Goal: Task Accomplishment & Management: Use online tool/utility

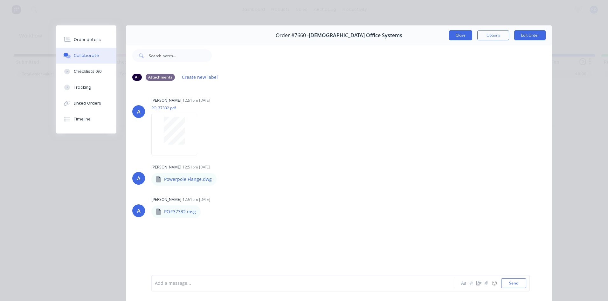
click at [461, 36] on button "Close" at bounding box center [460, 35] width 23 height 10
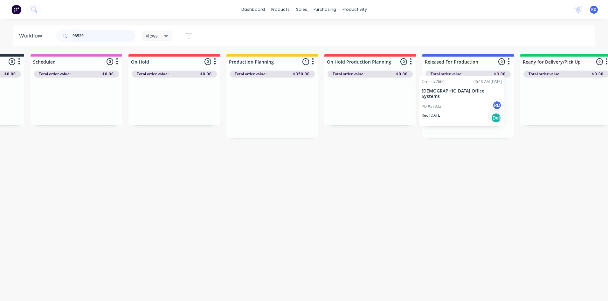
drag, startPoint x: 343, startPoint y: 109, endPoint x: 453, endPoint y: 102, distance: 110.2
click at [453, 102] on div "Submitted 0 Sort By Created date Required date Order number Customer name Most …" at bounding box center [352, 96] width 876 height 84
click at [425, 187] on div "Workflow 98529 Views Save new view None (Default) edit Delivery edit Production…" at bounding box center [222, 156] width 608 height 263
drag, startPoint x: 92, startPoint y: 34, endPoint x: 53, endPoint y: 38, distance: 39.6
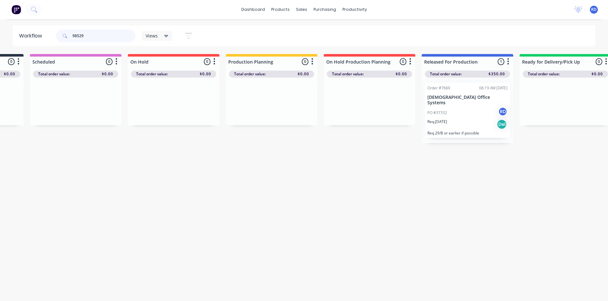
click at [53, 38] on header "Workflow 98529 Views Save new view None (Default) edit Delivery edit Production…" at bounding box center [304, 35] width 583 height 21
type input "98557"
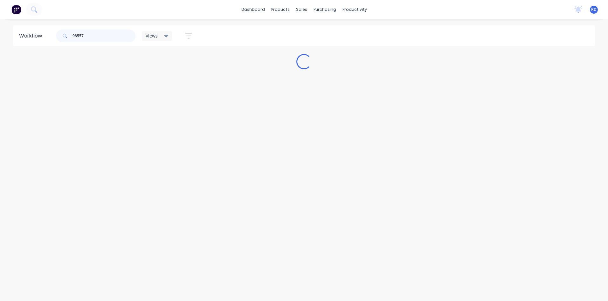
scroll to position [0, 0]
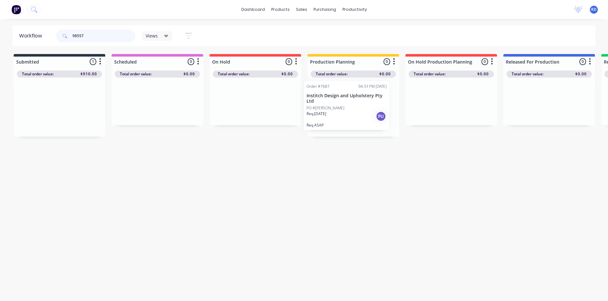
drag, startPoint x: 69, startPoint y: 106, endPoint x: 356, endPoint y: 103, distance: 287.7
click at [356, 103] on div "Submitted 1 Sort By Created date Required date Order number Customer name Most …" at bounding box center [433, 95] width 876 height 83
click at [322, 113] on p "Req. [DATE]" at bounding box center [323, 116] width 20 height 6
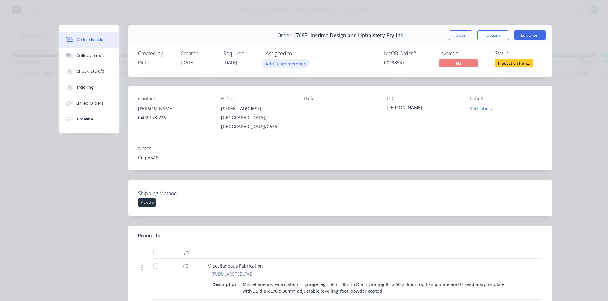
click at [288, 64] on button "Add team member" at bounding box center [285, 63] width 47 height 9
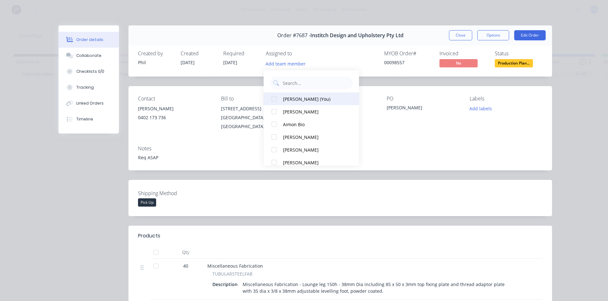
click at [290, 100] on div "[PERSON_NAME] (You)" at bounding box center [315, 99] width 64 height 7
click at [402, 218] on div "Order #7687 - Institch Design and Upholstery Pty Ltd Close Options Edit Order C…" at bounding box center [304, 246] width 493 height 442
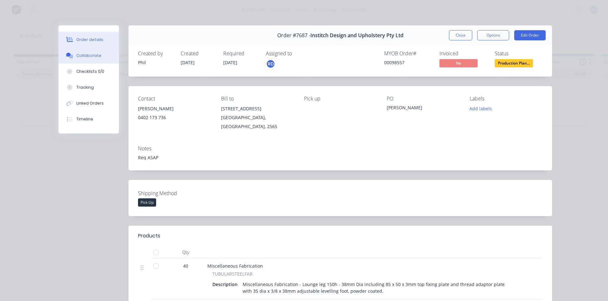
click at [84, 57] on div "Collaborate" at bounding box center [88, 56] width 25 height 6
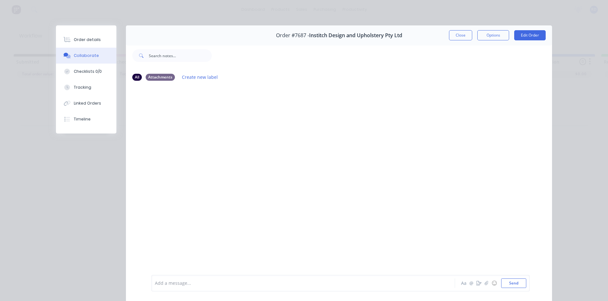
click at [236, 116] on div at bounding box center [339, 180] width 426 height 188
click at [460, 36] on button "Close" at bounding box center [460, 35] width 23 height 10
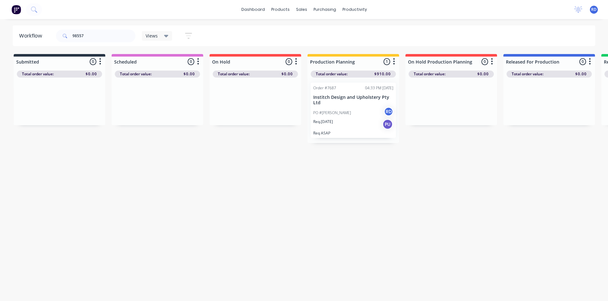
click at [343, 125] on div "Req. [DATE] PU" at bounding box center [353, 124] width 80 height 11
